Goal: Navigation & Orientation: Go to known website

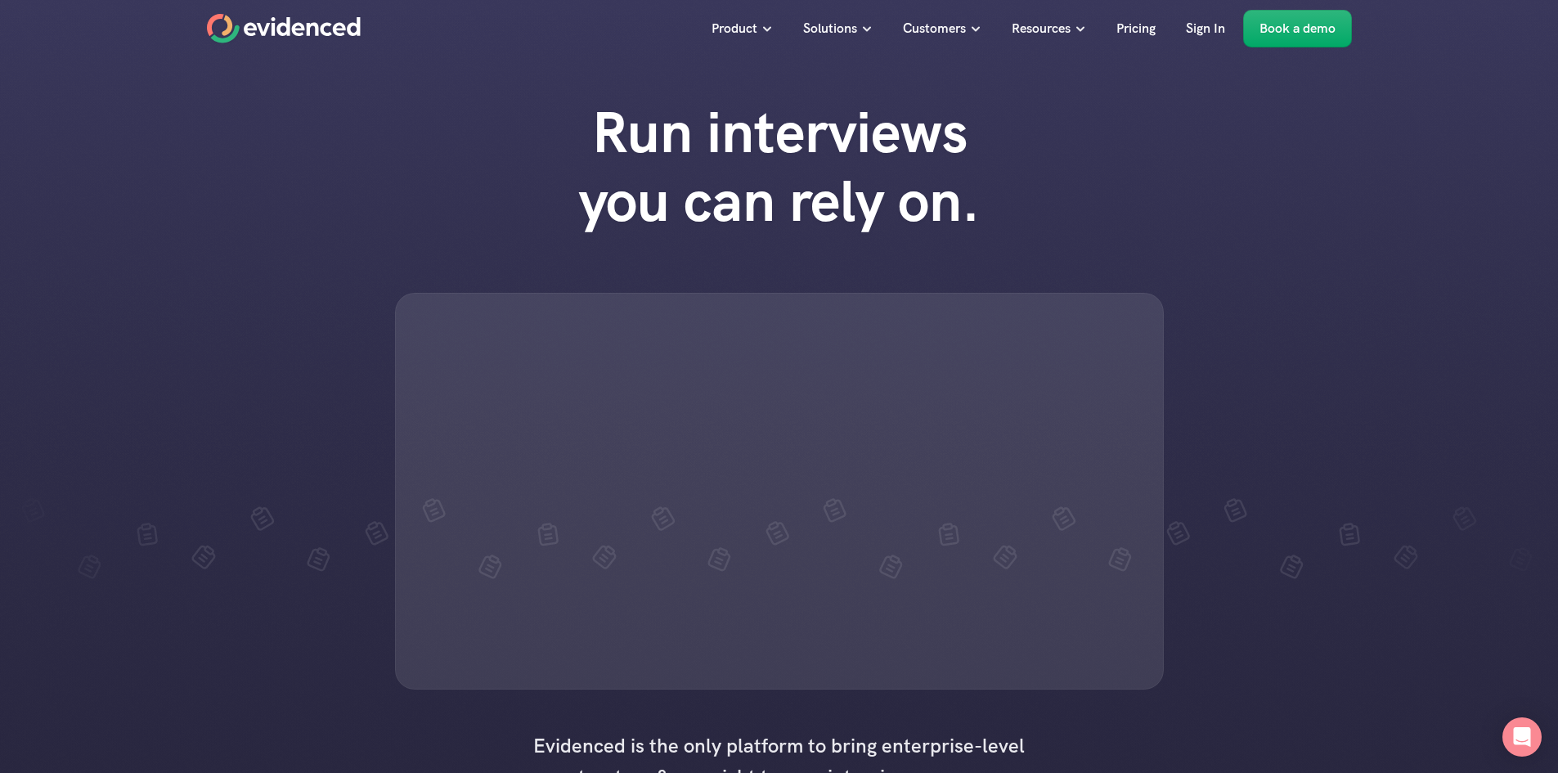
click at [155, 161] on div "Run interviews you can rely on." at bounding box center [779, 394] width 1558 height 624
